Goal: Task Accomplishment & Management: Use online tool/utility

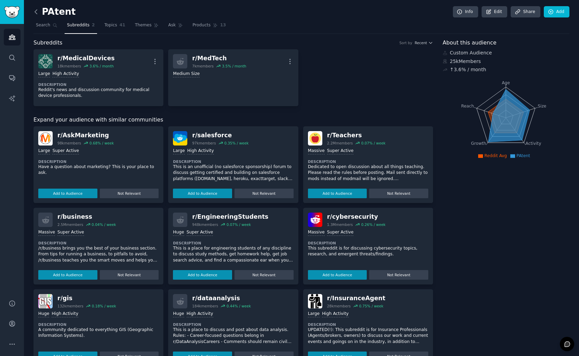
click at [38, 9] on icon at bounding box center [35, 11] width 7 height 7
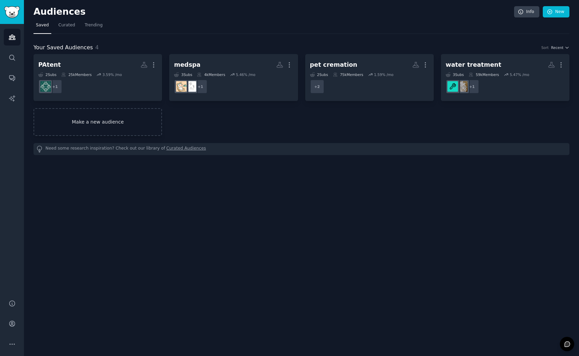
click at [80, 122] on link "Make a new audience" at bounding box center [98, 122] width 129 height 28
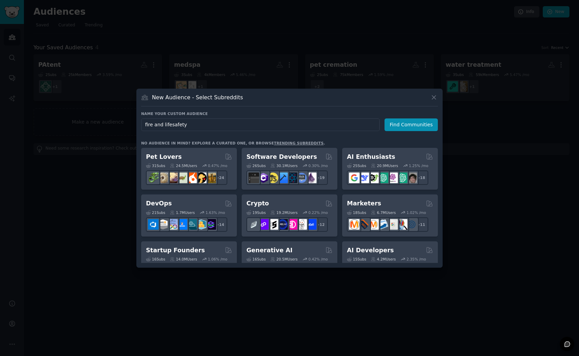
click at [171, 124] on input "fire and lifesafety" at bounding box center [260, 124] width 239 height 13
type input "fire and life safety"
click at [425, 122] on button "Find Communities" at bounding box center [411, 124] width 53 height 13
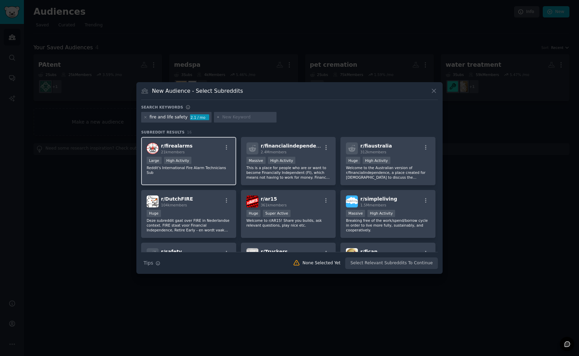
click at [218, 167] on p "Reddit's International Fire Alarm Technicians Sub" at bounding box center [189, 170] width 84 height 10
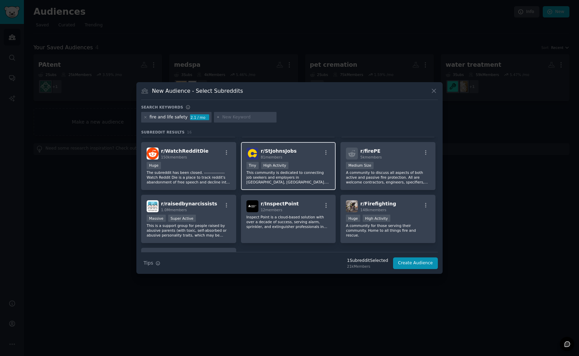
scroll to position [154, 0]
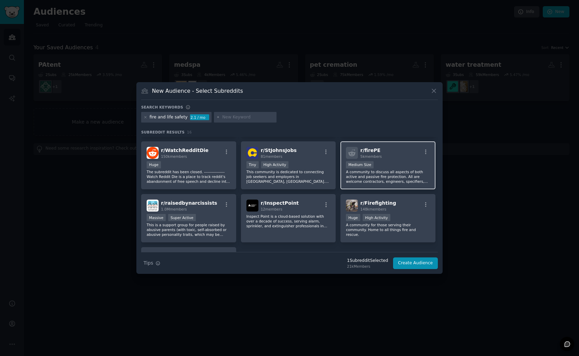
click at [405, 184] on div "r/ firePE 5k members Medium Size A community to discuss all aspects of both act…" at bounding box center [387, 165] width 95 height 48
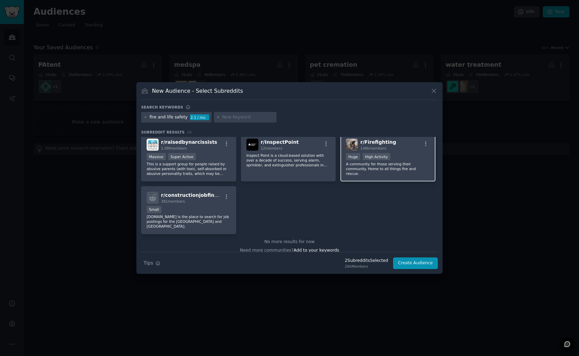
scroll to position [216, 0]
click at [218, 118] on div at bounding box center [245, 117] width 63 height 11
click at [223, 118] on input "text" at bounding box center [248, 117] width 52 height 6
type input "nurse call"
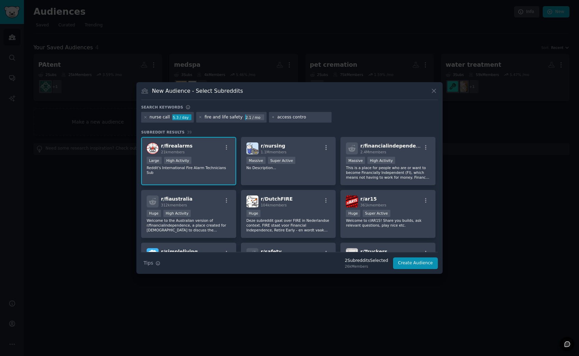
type input "access control"
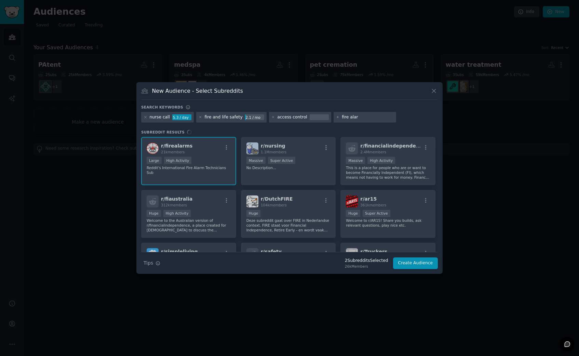
type input "fire alarm"
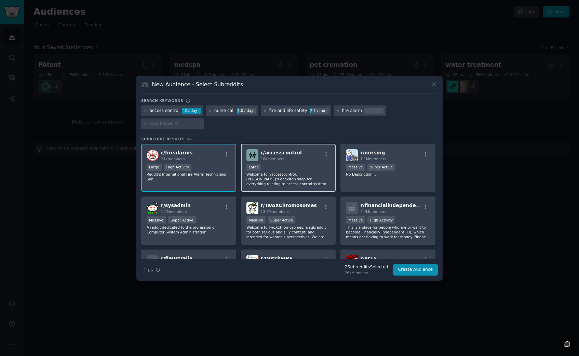
click at [324, 179] on p "Welcome to r/accesscontrol, [PERSON_NAME]'s one-stop shop for everything relati…" at bounding box center [288, 179] width 84 height 14
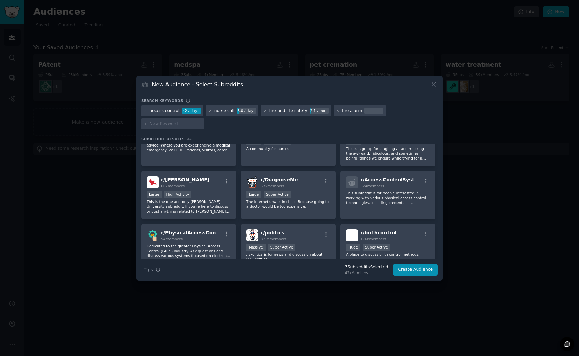
scroll to position [351, 0]
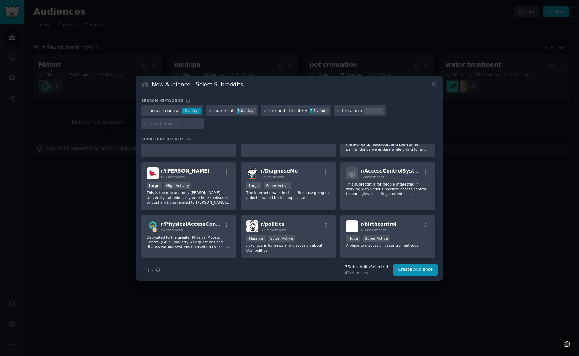
click at [386, 195] on p "This subreddit is for people interested in working with various physical access…" at bounding box center [388, 189] width 84 height 14
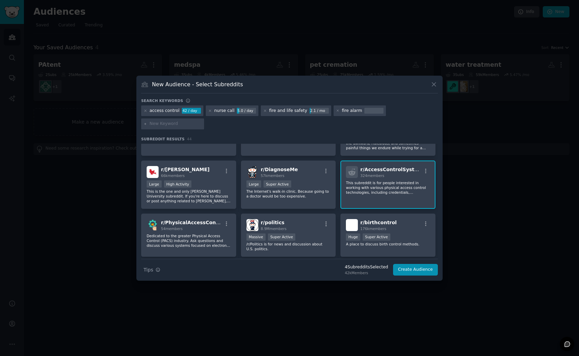
click at [384, 195] on div "r/ AccessControlSystems 324 members This subreddit is for people interested in …" at bounding box center [387, 184] width 95 height 48
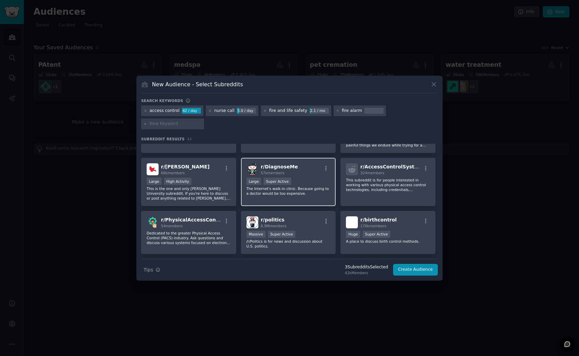
scroll to position [357, 0]
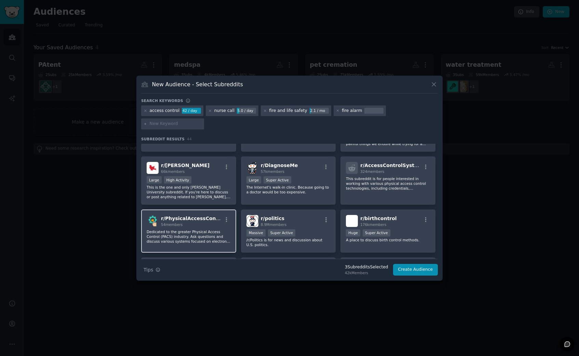
click at [204, 243] on div "r/ PhysicalAccessControl 54 members Dedicated to the greater Physical Access Co…" at bounding box center [188, 230] width 95 height 43
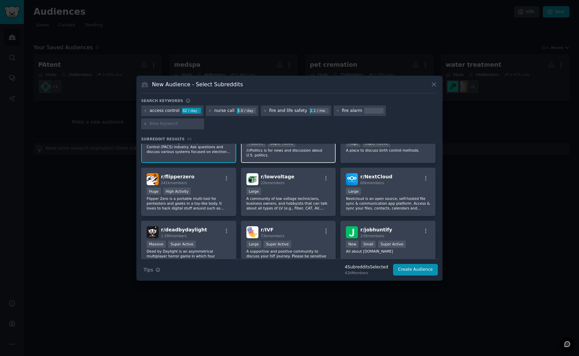
scroll to position [449, 0]
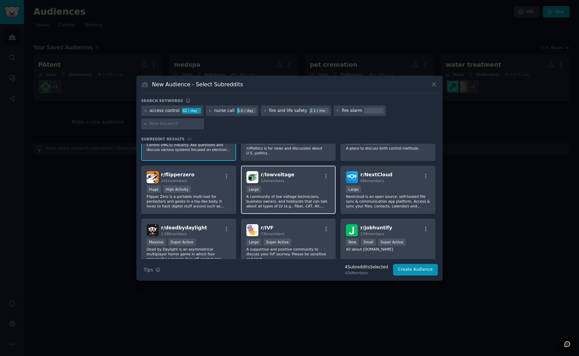
click at [306, 201] on p "A community of low voltage technicians, business owners, and hobbyists that can…" at bounding box center [288, 201] width 84 height 14
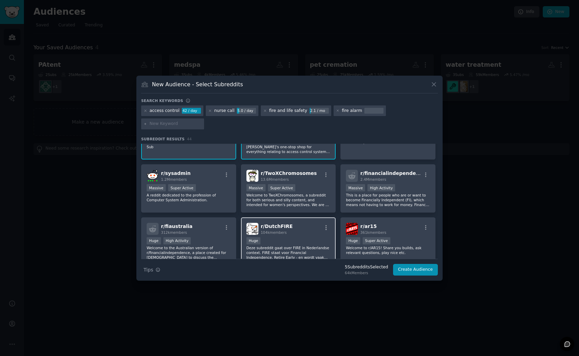
scroll to position [0, 0]
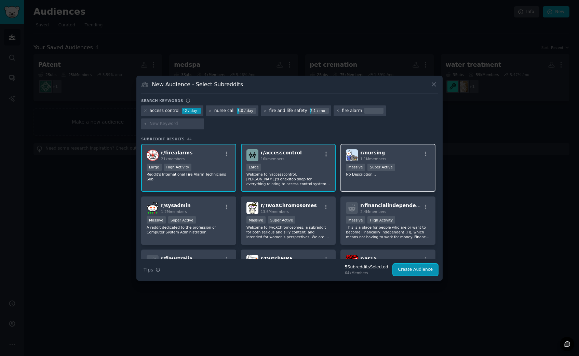
drag, startPoint x: 410, startPoint y: 271, endPoint x: 414, endPoint y: 147, distance: 123.8
click at [414, 147] on div "Search keywords access control 42 / day nurse call 5.0 / day fire and life safe…" at bounding box center [289, 186] width 297 height 177
click at [413, 169] on div "Massive Super Active" at bounding box center [388, 167] width 84 height 9
click at [413, 270] on button "Create Audience" at bounding box center [415, 270] width 45 height 12
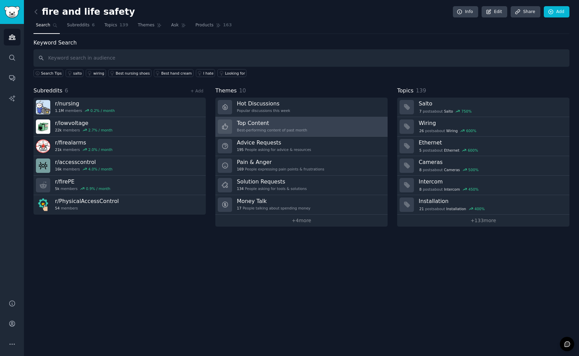
click at [278, 128] on div "Best-performing content of past month" at bounding box center [272, 130] width 70 height 5
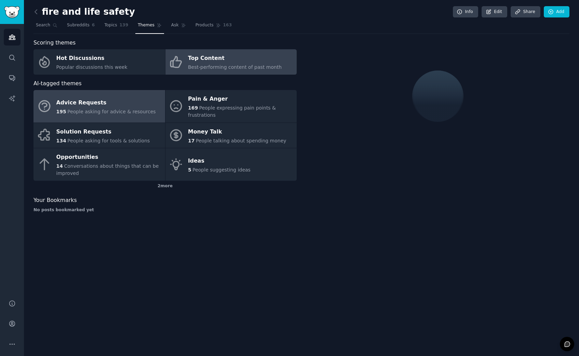
click at [115, 101] on div "Advice Requests" at bounding box center [105, 102] width 99 height 11
